Goal: Find specific fact: Find specific fact

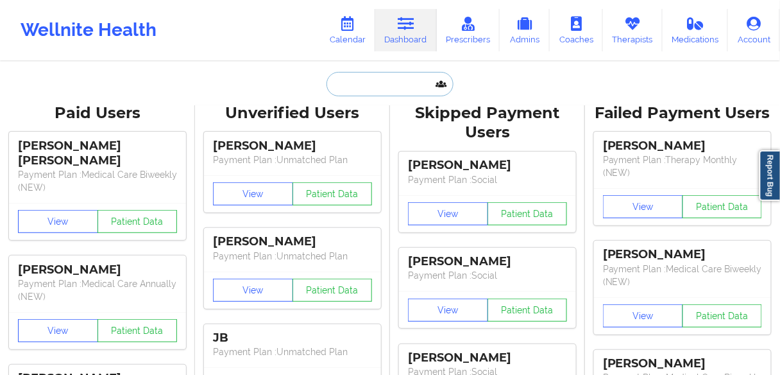
click at [380, 85] on input "text" at bounding box center [389, 84] width 127 height 24
paste input "[PERSON_NAME]"
type input "[PERSON_NAME]"
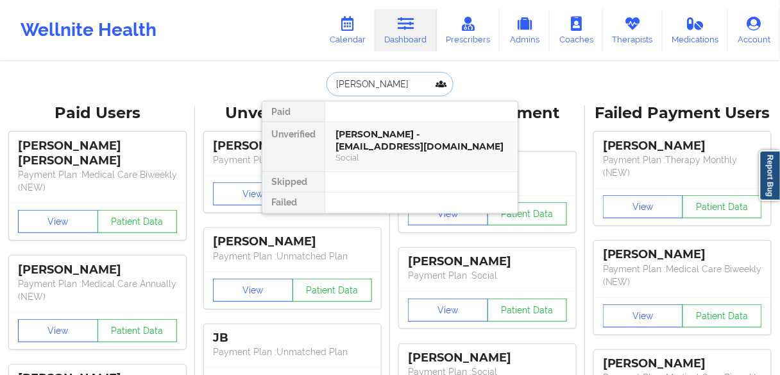
click at [384, 140] on div "[PERSON_NAME] - [EMAIL_ADDRESS][DOMAIN_NAME]" at bounding box center [421, 140] width 172 height 24
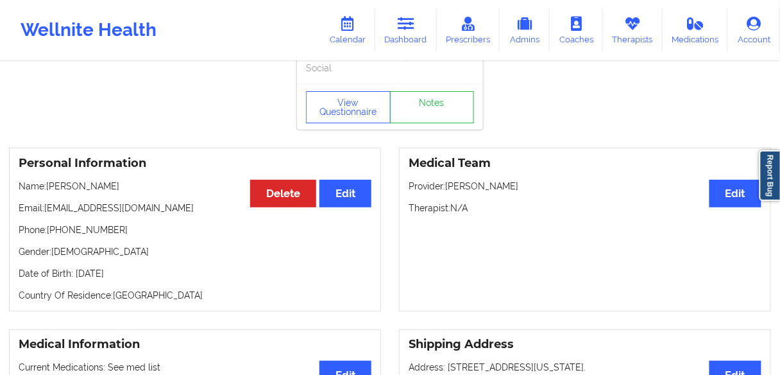
scroll to position [51, 0]
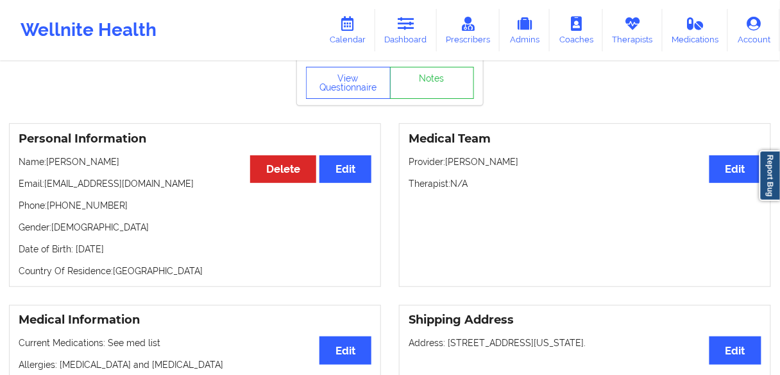
click at [102, 163] on p "Name: [PERSON_NAME]" at bounding box center [195, 161] width 353 height 13
copy p "[PERSON_NAME]"
drag, startPoint x: 115, startPoint y: 210, endPoint x: 125, endPoint y: 151, distance: 60.4
click at [52, 210] on p "Phone: [PHONE_NUMBER]" at bounding box center [195, 205] width 353 height 13
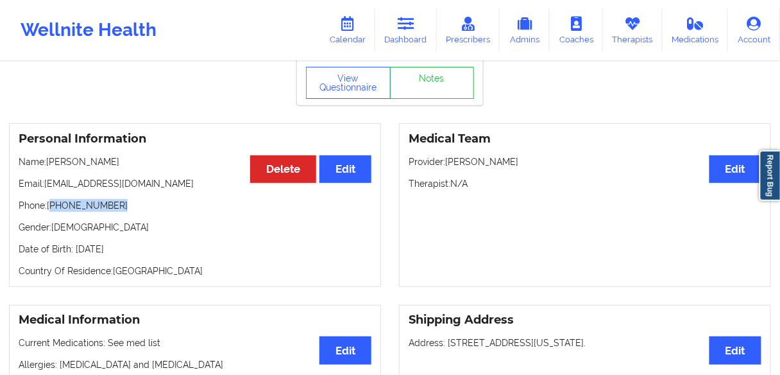
copy p "[PHONE_NUMBER]"
